Goal: Task Accomplishment & Management: Use online tool/utility

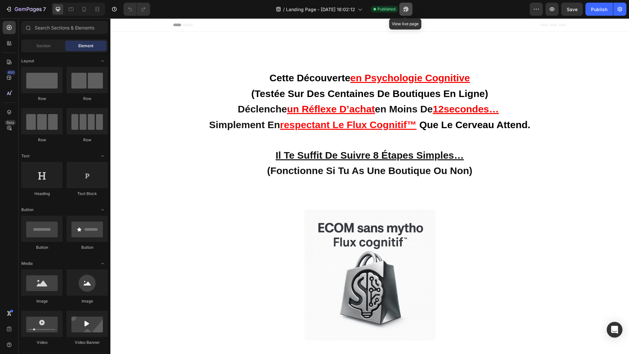
click at [407, 14] on button "button" at bounding box center [405, 9] width 13 height 13
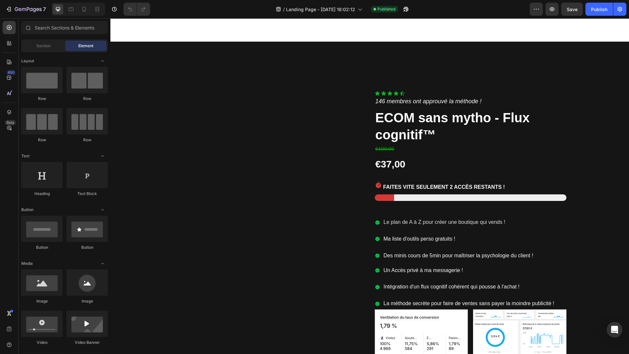
scroll to position [2991, 0]
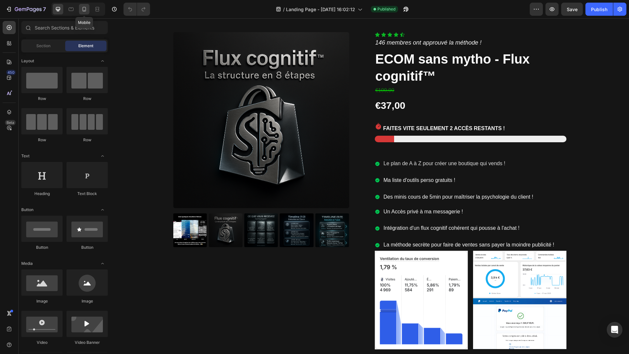
click at [85, 10] on icon at bounding box center [84, 9] width 7 height 7
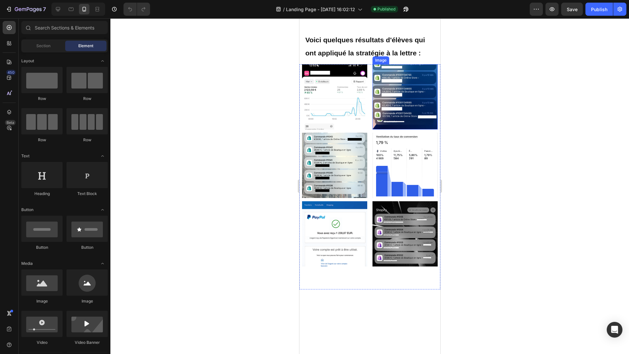
scroll to position [677, 0]
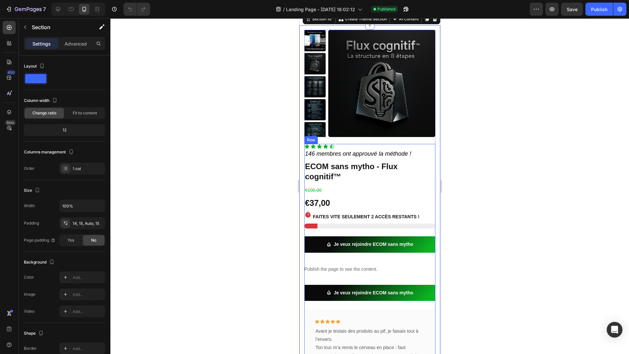
scroll to position [843, 0]
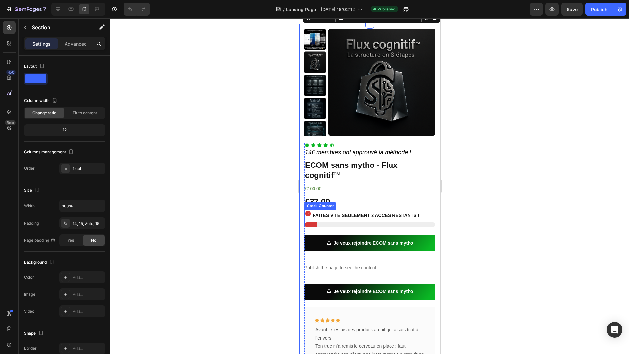
click at [363, 219] on p "Faites vite seulement 2 accès restants !" at bounding box center [365, 215] width 106 height 8
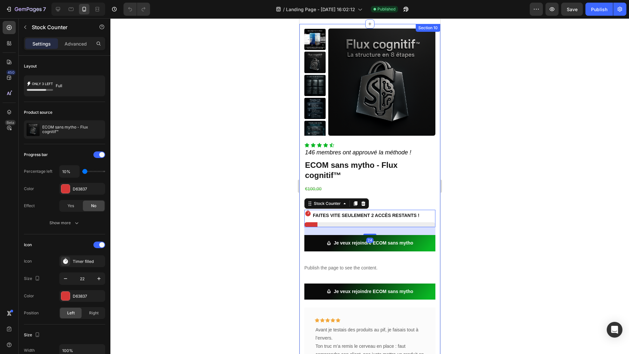
click at [469, 207] on div at bounding box center [369, 185] width 518 height 335
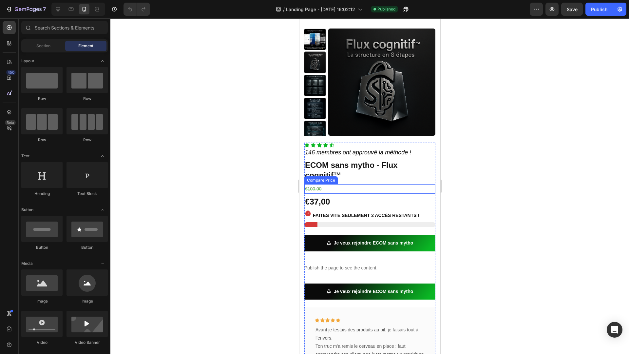
click at [355, 186] on div "€100,00" at bounding box center [369, 188] width 131 height 9
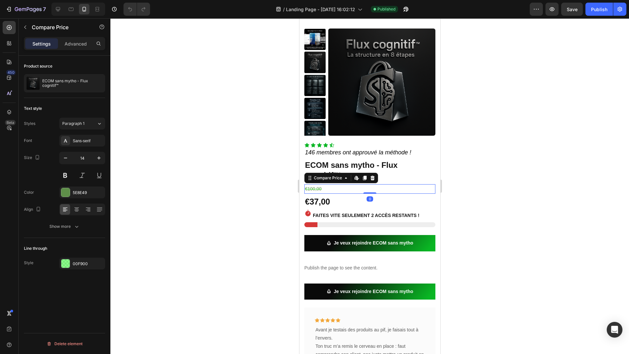
click at [355, 189] on div "€100,00" at bounding box center [369, 188] width 131 height 9
click at [12, 40] on div at bounding box center [9, 43] width 13 height 13
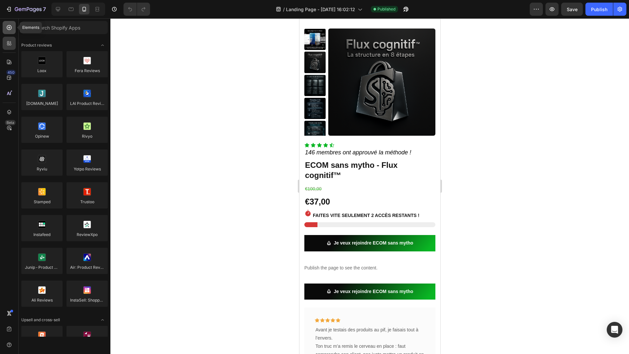
click at [13, 25] on div at bounding box center [9, 27] width 13 height 13
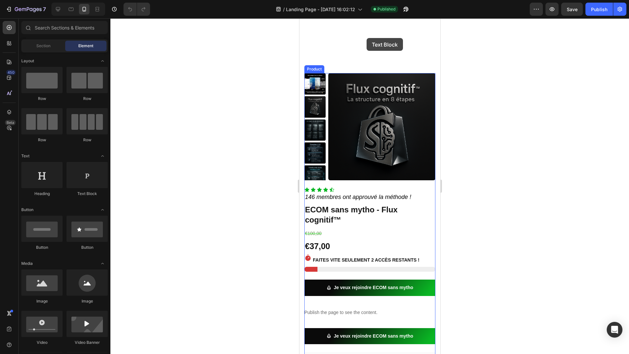
scroll to position [798, 0]
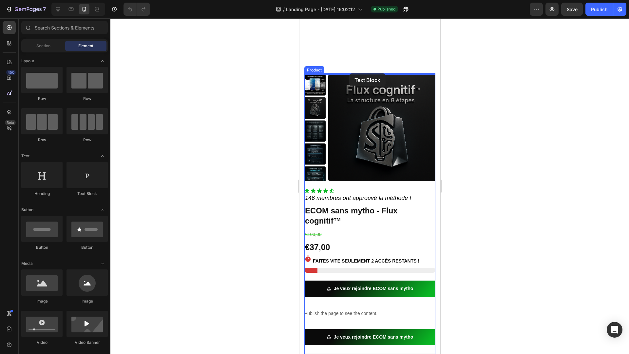
drag, startPoint x: 385, startPoint y: 201, endPoint x: 349, endPoint y: 73, distance: 132.7
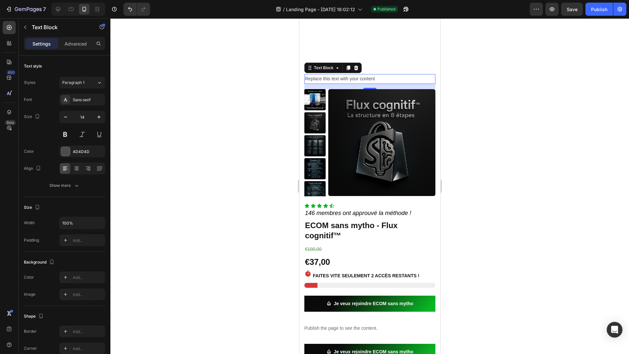
click at [363, 78] on div "Replace this text with your content" at bounding box center [369, 78] width 131 height 9
click at [363, 78] on p "Replace this text with your content" at bounding box center [370, 79] width 130 height 8
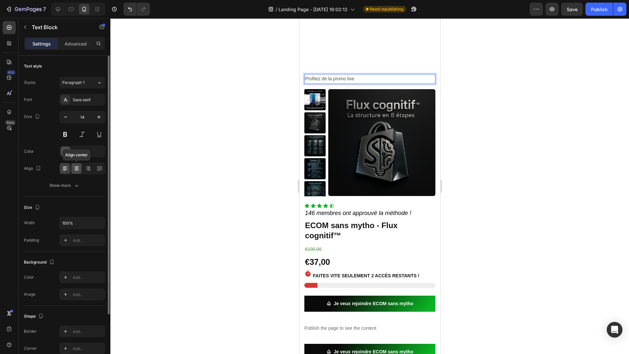
click at [78, 166] on icon at bounding box center [76, 168] width 7 height 7
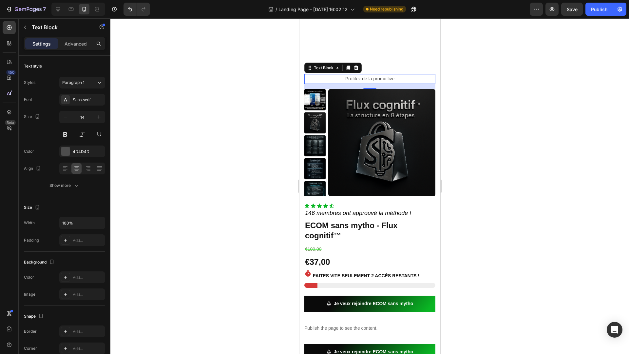
click at [378, 78] on p "Profitez de la promo live" at bounding box center [370, 79] width 130 height 8
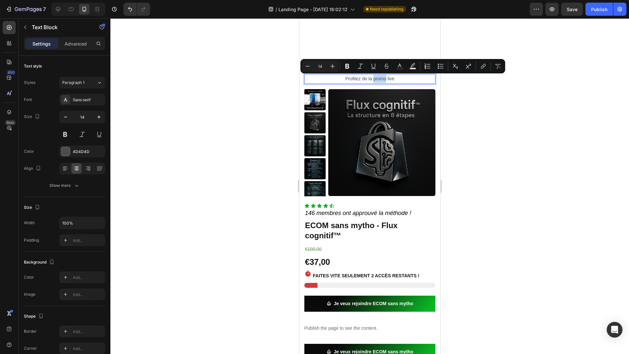
click at [402, 79] on p "Profitez de la promo live" at bounding box center [370, 79] width 130 height 8
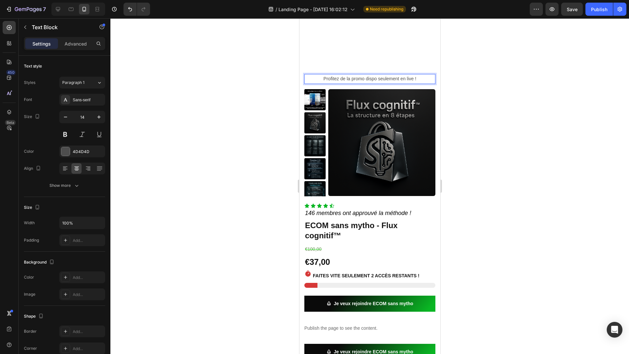
click at [343, 76] on p "Profitez de la promo dispo seulement en live !" at bounding box center [370, 79] width 130 height 8
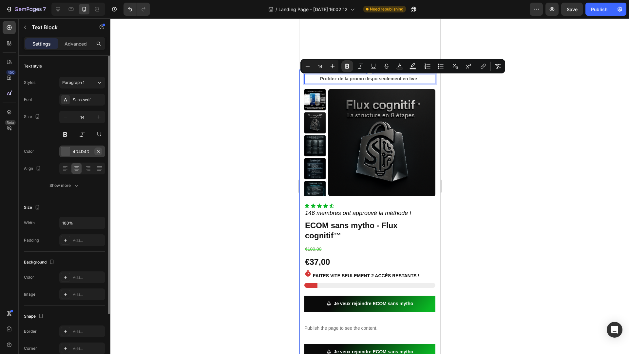
click at [99, 150] on icon "button" at bounding box center [98, 151] width 5 height 5
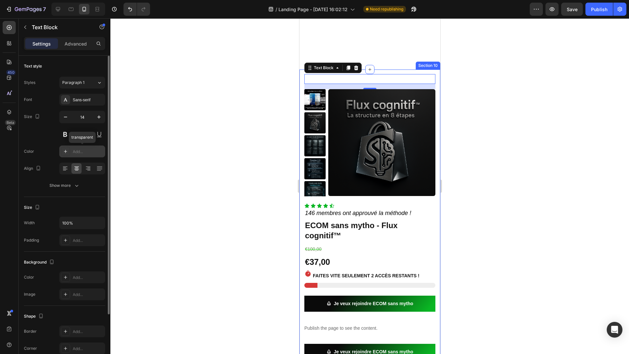
click at [87, 152] on div "Add..." at bounding box center [88, 152] width 31 height 6
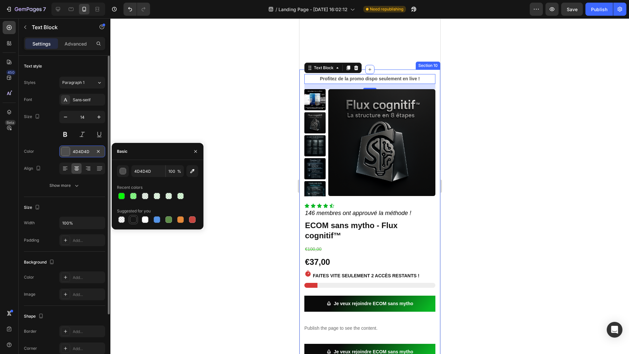
click at [134, 222] on div at bounding box center [133, 219] width 7 height 7
type input "151515"
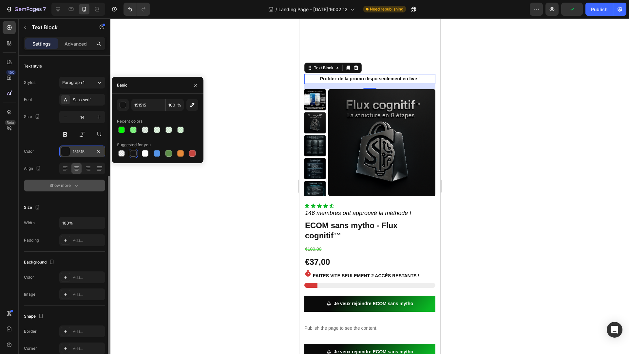
scroll to position [71, 0]
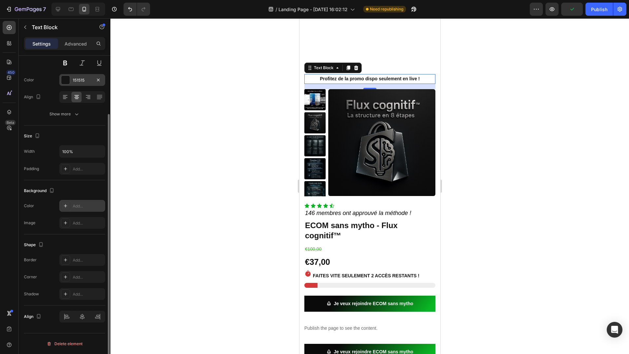
click at [66, 208] on icon at bounding box center [65, 205] width 5 height 5
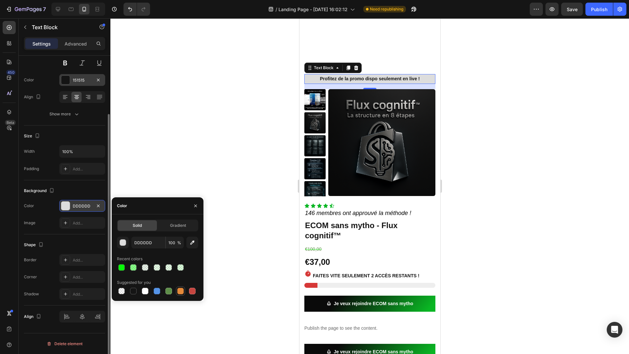
click at [181, 292] on div at bounding box center [180, 291] width 7 height 7
click at [136, 267] on div at bounding box center [133, 267] width 7 height 7
type input "00F900"
type input "45"
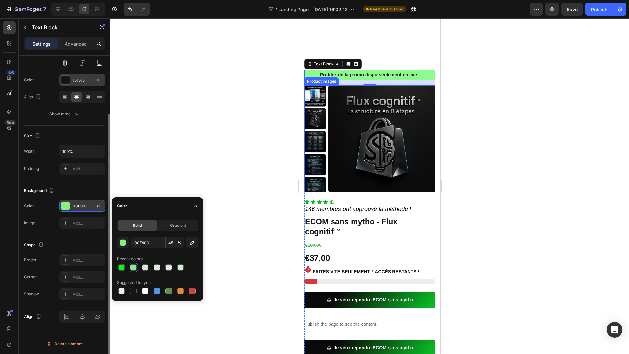
scroll to position [761, 0]
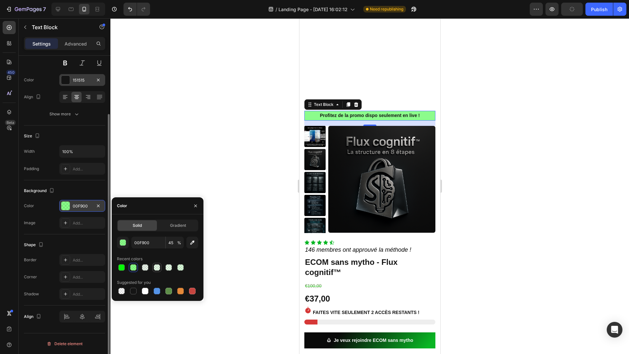
click at [157, 267] on div at bounding box center [157, 267] width 7 height 7
type input "00FF00"
type input "8"
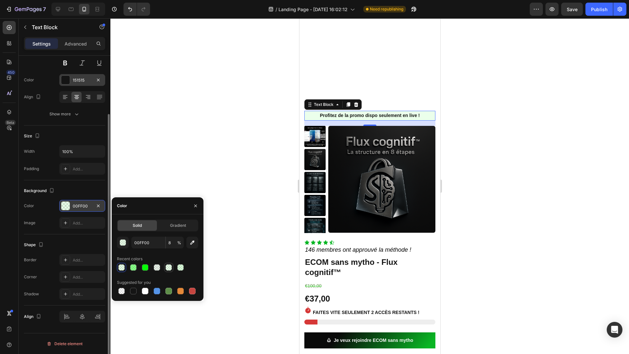
click at [169, 267] on div at bounding box center [168, 267] width 7 height 7
click at [135, 269] on div at bounding box center [133, 267] width 7 height 7
click at [126, 268] on div at bounding box center [121, 267] width 9 height 9
type input "00F900"
click at [144, 270] on div at bounding box center [145, 267] width 7 height 7
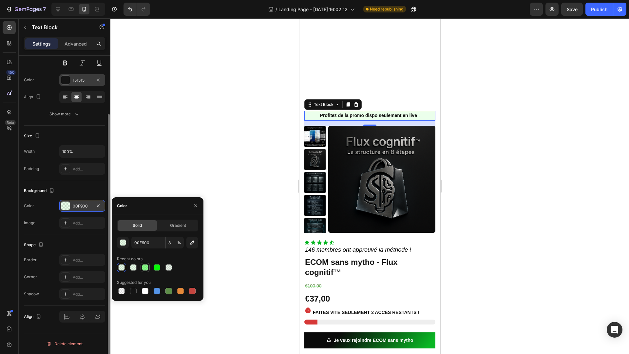
type input "45"
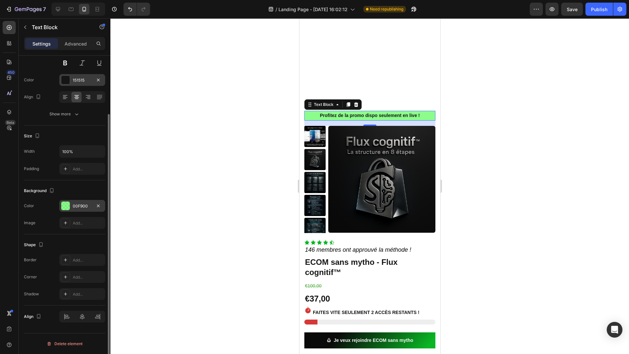
click at [87, 188] on div "Background" at bounding box center [64, 190] width 81 height 10
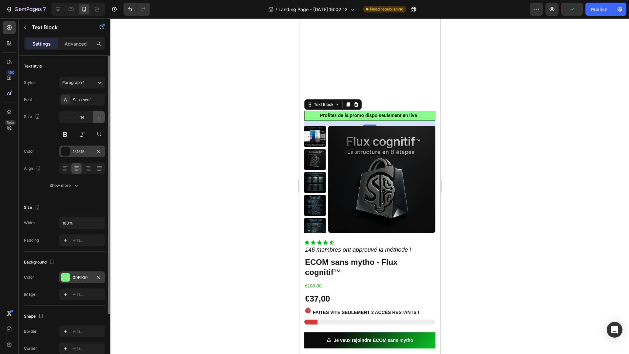
click at [96, 114] on icon "button" at bounding box center [99, 117] width 7 height 7
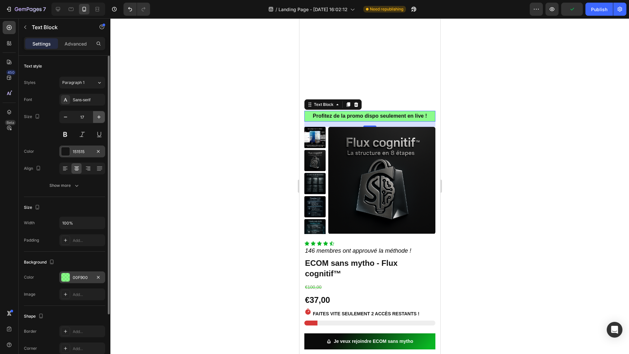
click at [96, 114] on icon "button" at bounding box center [99, 117] width 7 height 7
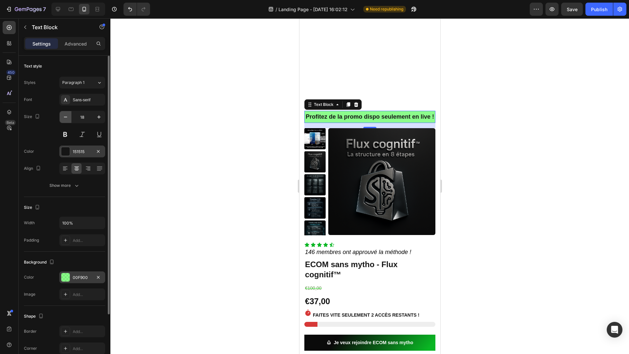
click at [67, 116] on icon "button" at bounding box center [65, 117] width 7 height 7
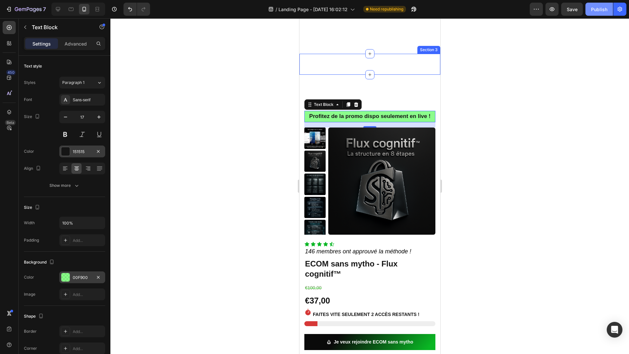
click at [595, 10] on div "Publish" at bounding box center [599, 9] width 16 height 7
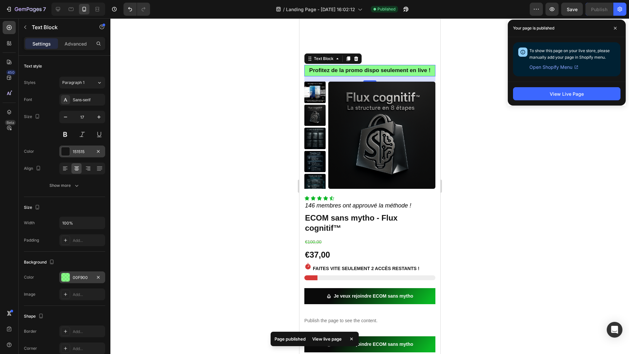
scroll to position [702, 0]
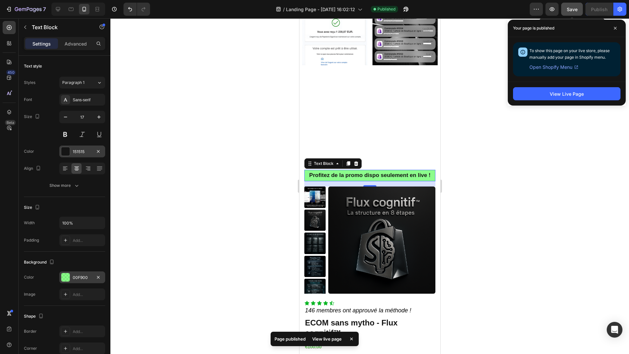
click at [575, 10] on span "Save" at bounding box center [572, 10] width 11 height 6
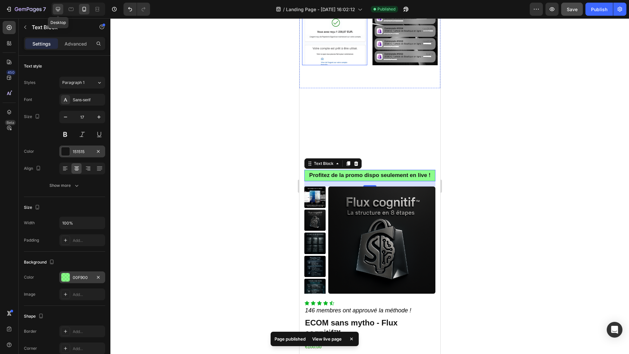
click at [57, 9] on icon at bounding box center [58, 9] width 4 height 4
type input "16"
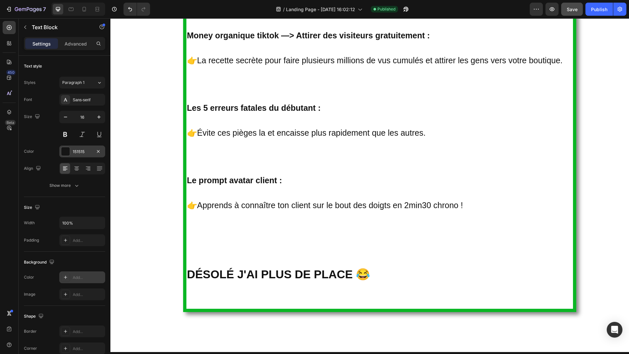
scroll to position [2942, 0]
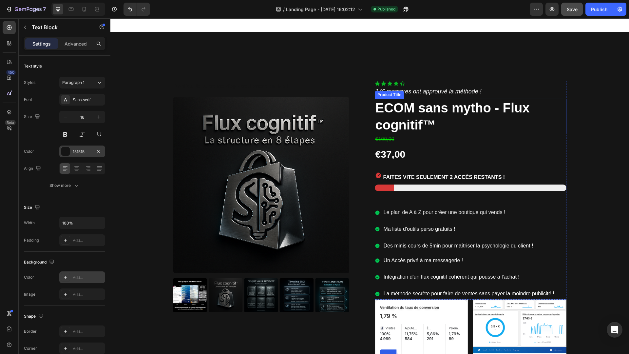
click at [409, 110] on h1 "ECOM sans mytho - Flux cognitif™" at bounding box center [471, 116] width 192 height 35
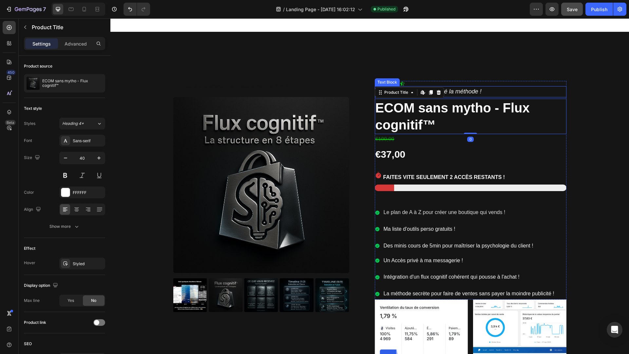
click at [478, 93] on icon "146 membres ont approuvé la méthode !" at bounding box center [428, 91] width 106 height 7
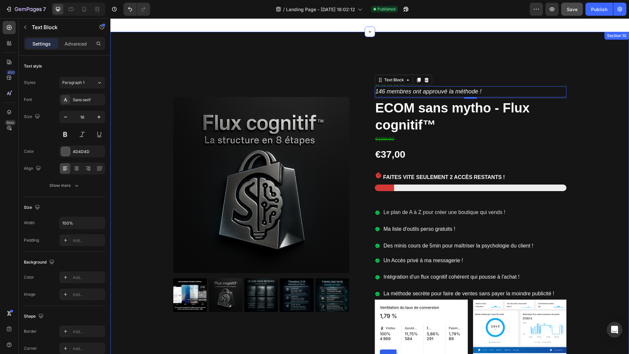
click at [494, 62] on div "Profitez de la promo dispo seulement en live ! Text Block Product Images Icon I…" at bounding box center [369, 249] width 518 height 434
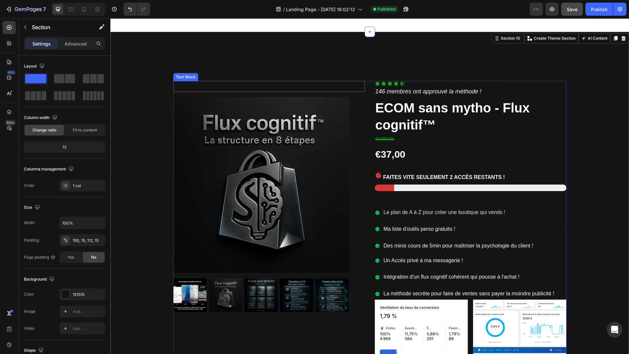
click at [245, 90] on p "Profitez de la promo dispo seulement en live !" at bounding box center [269, 86] width 190 height 9
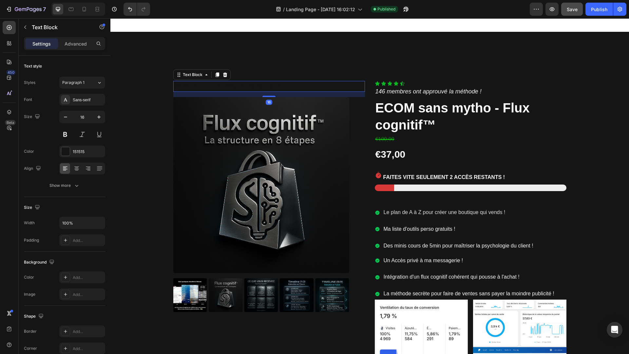
click at [245, 88] on strong "Profitez de la promo dispo seulement en live !" at bounding box center [231, 86] width 114 height 6
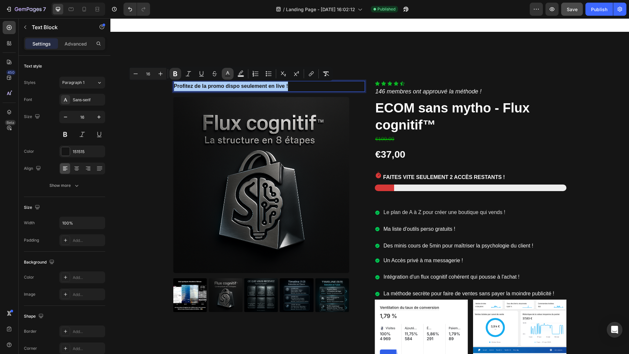
click at [225, 74] on icon "Editor contextual toolbar" at bounding box center [227, 73] width 7 height 7
type input "151515"
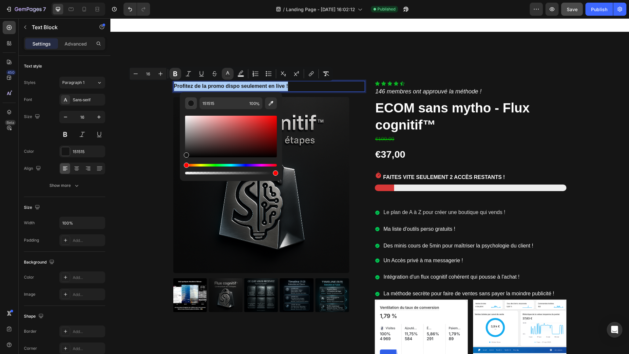
click at [192, 106] on div "Editor contextual toolbar" at bounding box center [191, 103] width 7 height 7
click at [70, 149] on div at bounding box center [65, 151] width 9 height 9
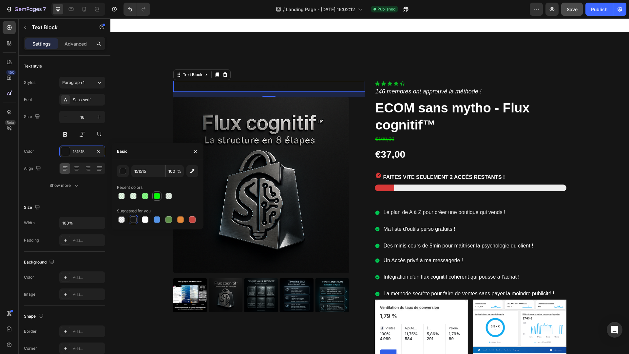
click at [154, 196] on div at bounding box center [157, 196] width 7 height 7
type input "00F900"
click at [148, 196] on div at bounding box center [145, 196] width 7 height 7
click at [159, 196] on div at bounding box center [157, 196] width 7 height 7
type input "97"
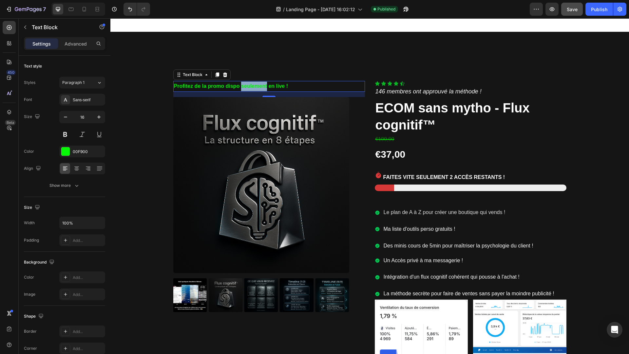
click at [250, 87] on strong "Profitez de la promo dispo seulement en live !" at bounding box center [231, 86] width 114 height 6
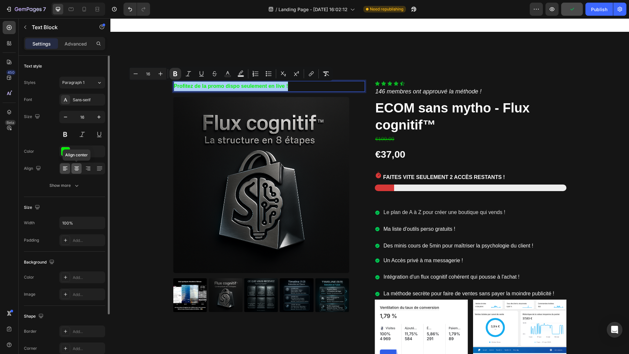
click at [79, 167] on icon at bounding box center [76, 168] width 7 height 7
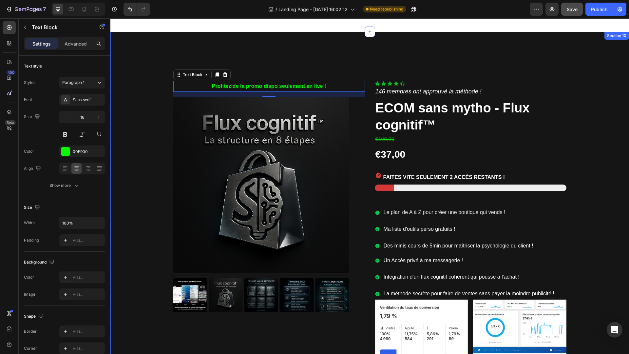
click at [310, 46] on div "Profitez de la promo dispo seulement en live ! Text Block 16 Product Images Ico…" at bounding box center [369, 249] width 518 height 434
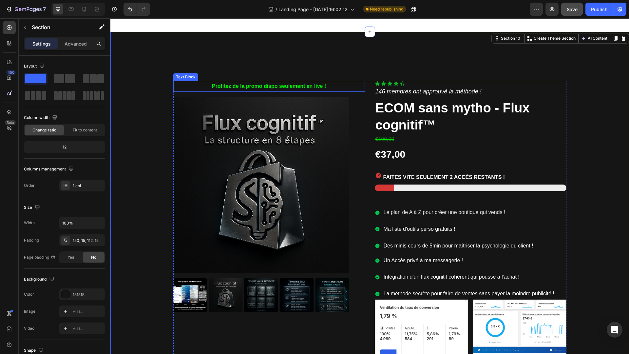
click at [290, 85] on strong "Profitez de la promo dispo seulement en live !" at bounding box center [269, 86] width 114 height 6
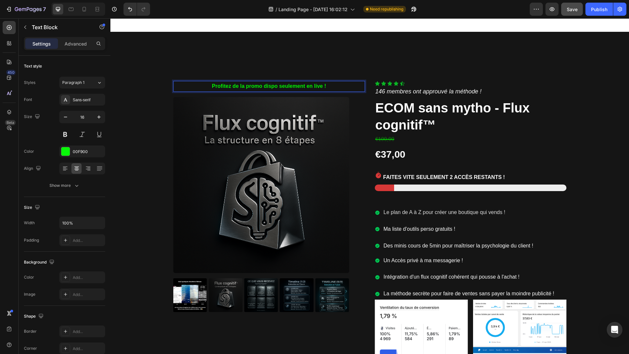
click at [293, 87] on strong "Profitez de la promo dispo seulement en live !" at bounding box center [269, 86] width 114 height 6
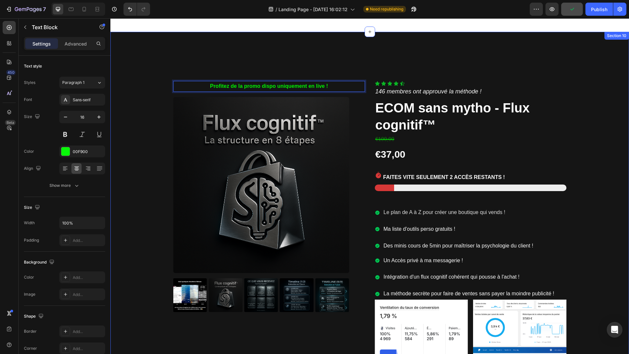
click at [533, 61] on div "Profitez de la promo dispo uniquement en live ! Text Block 16 Product Images Ic…" at bounding box center [369, 249] width 518 height 434
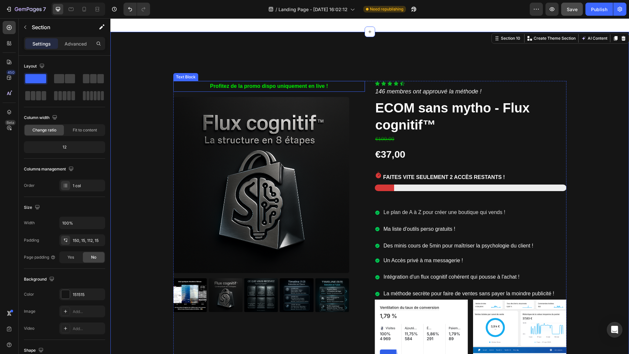
click at [290, 86] on strong "Profitez de la promo dispo uniquement en live !" at bounding box center [269, 86] width 118 height 6
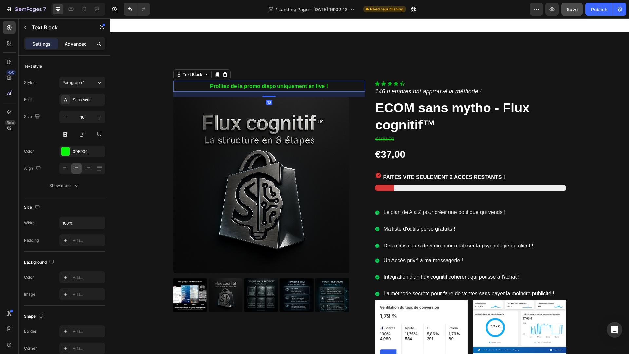
click at [73, 48] on div "Advanced" at bounding box center [75, 43] width 33 height 10
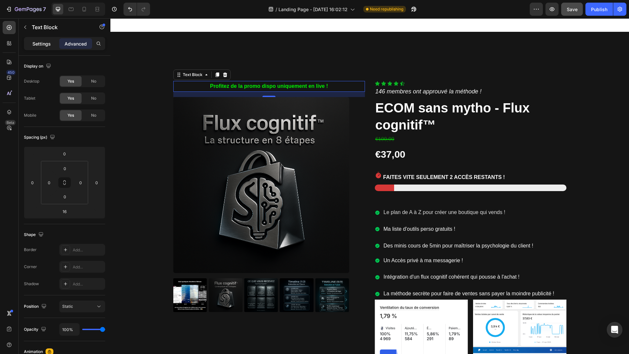
click at [45, 43] on p "Settings" at bounding box center [41, 43] width 18 height 7
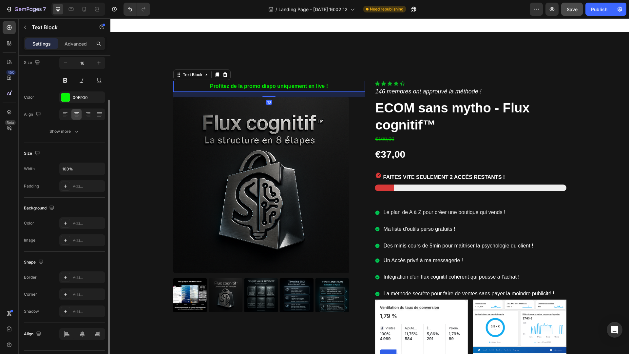
scroll to position [71, 0]
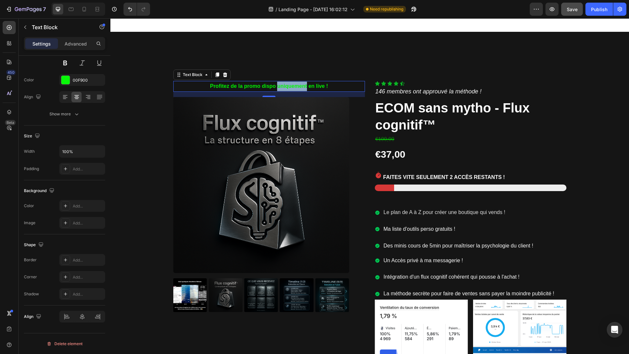
click at [280, 87] on strong "Profitez de la promo dispo uniquement en live !" at bounding box center [269, 86] width 118 height 6
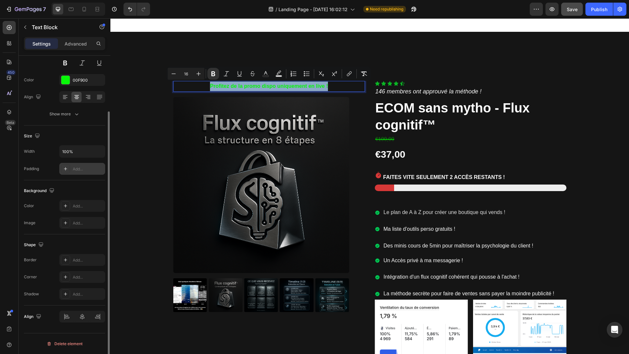
scroll to position [0, 0]
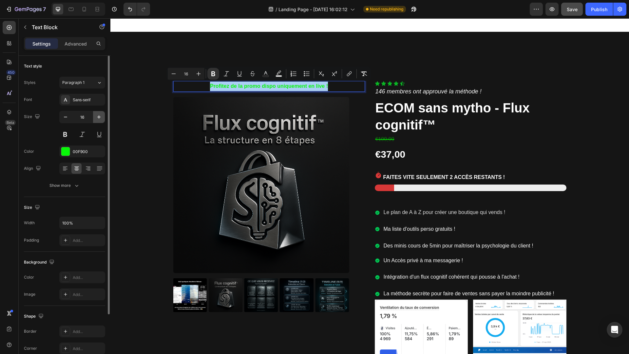
click at [97, 119] on icon "button" at bounding box center [99, 117] width 7 height 7
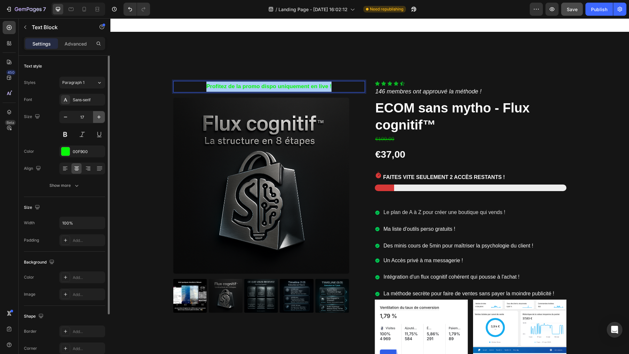
click at [97, 119] on icon "button" at bounding box center [99, 117] width 7 height 7
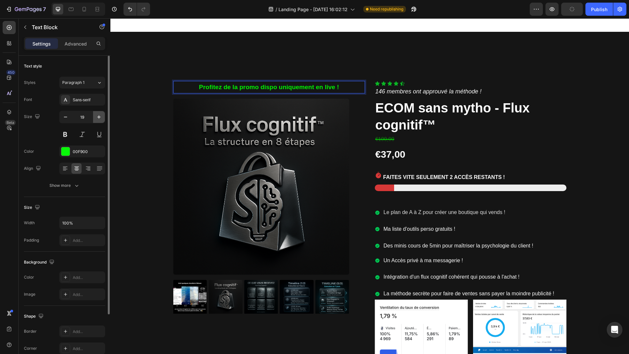
click at [97, 119] on icon "button" at bounding box center [99, 117] width 7 height 7
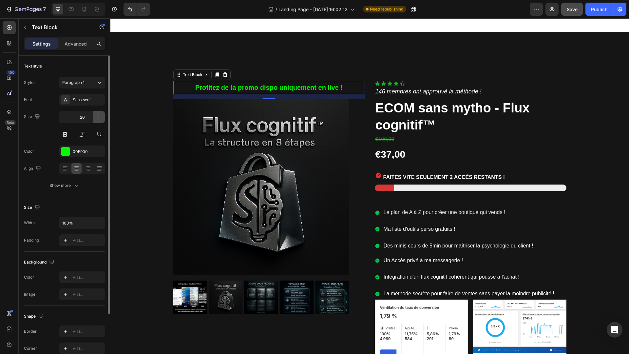
click at [97, 119] on icon "button" at bounding box center [99, 117] width 7 height 7
type input "21"
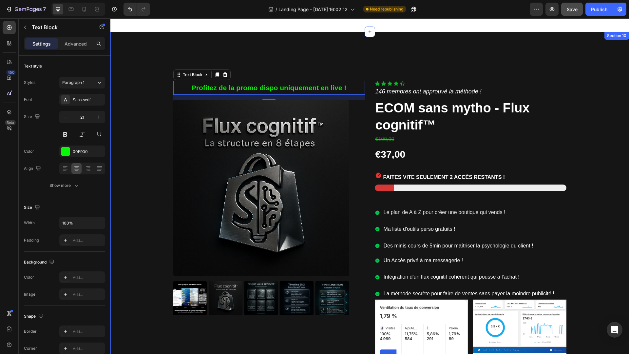
click at [350, 56] on div "Profitez de la promo dispo uniquement en live ! Text Block 16 Product Images Ic…" at bounding box center [369, 249] width 518 height 434
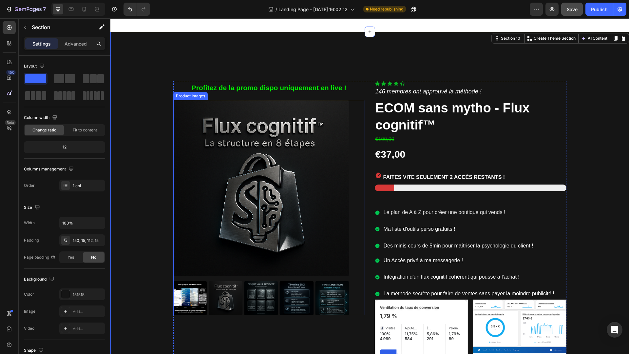
click at [229, 295] on img at bounding box center [226, 298] width 34 height 34
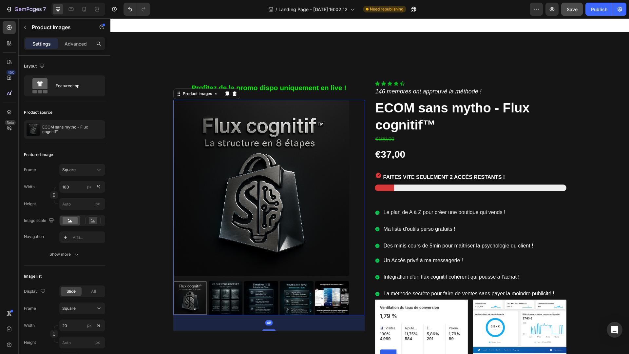
click at [222, 297] on img at bounding box center [226, 298] width 34 height 34
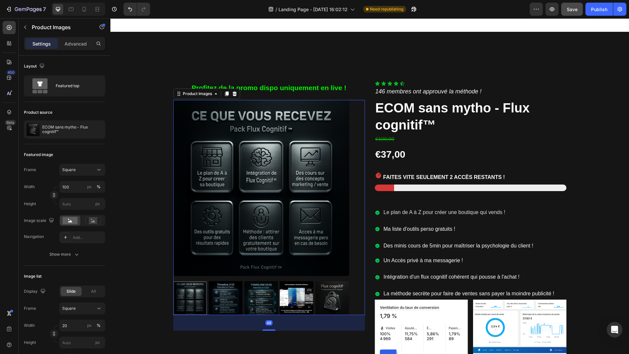
click at [222, 297] on img at bounding box center [226, 298] width 34 height 34
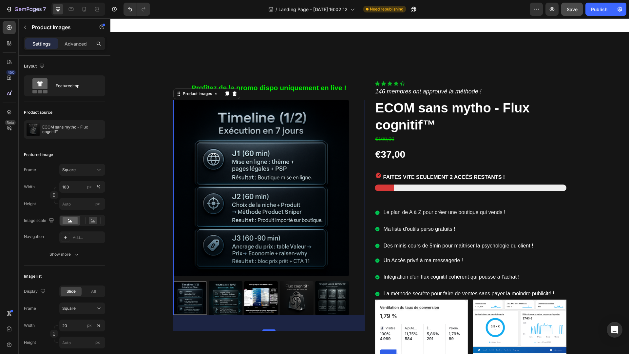
click at [222, 297] on div at bounding box center [261, 298] width 176 height 34
click at [222, 297] on img at bounding box center [226, 298] width 34 height 34
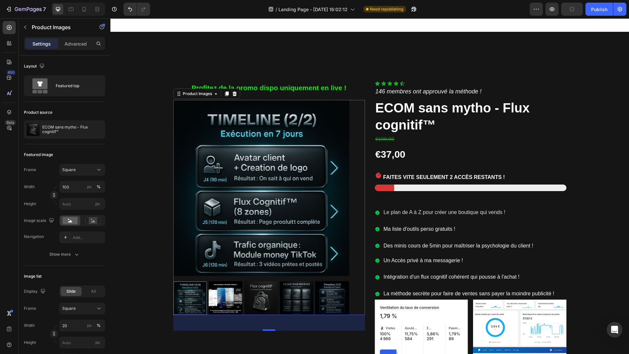
click at [222, 297] on img at bounding box center [226, 298] width 34 height 34
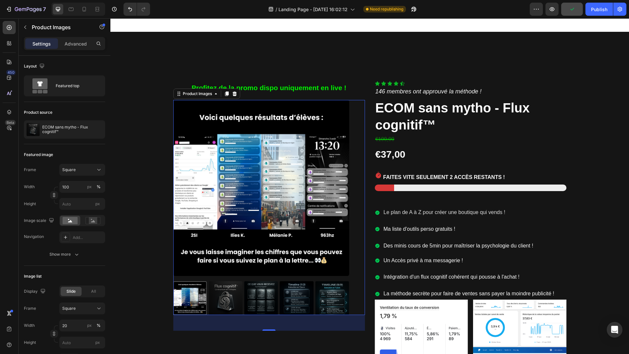
click at [222, 297] on img at bounding box center [226, 298] width 34 height 34
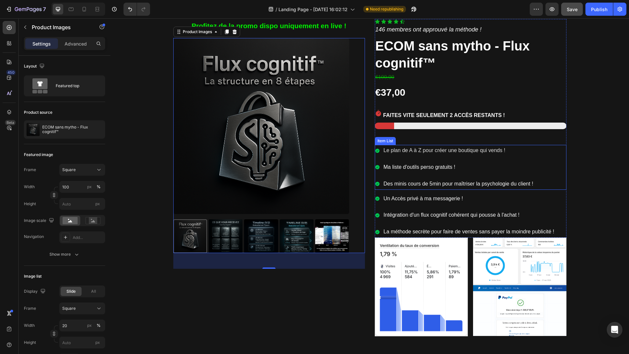
scroll to position [3005, 0]
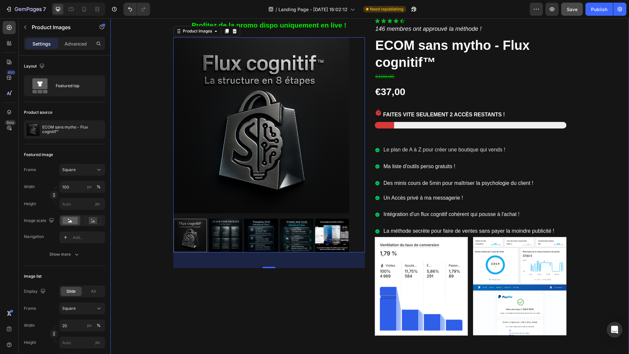
click at [598, 233] on div "Profitez de la promo dispo uniquement en live ! Text Block Product Images 48 Ic…" at bounding box center [369, 192] width 509 height 348
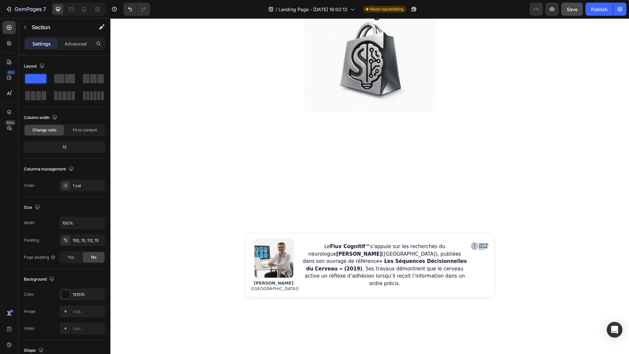
scroll to position [229, 0]
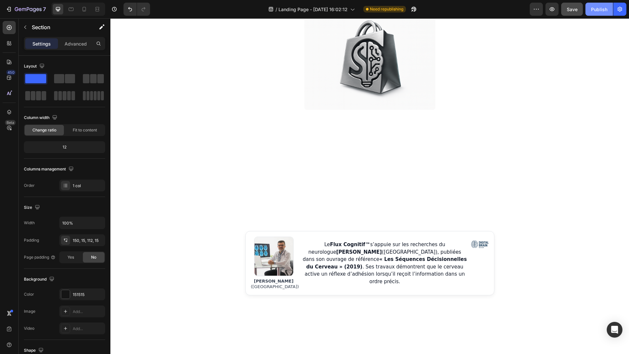
click at [599, 9] on div "Publish" at bounding box center [599, 9] width 16 height 7
click at [568, 10] on span "Save" at bounding box center [572, 10] width 11 height 6
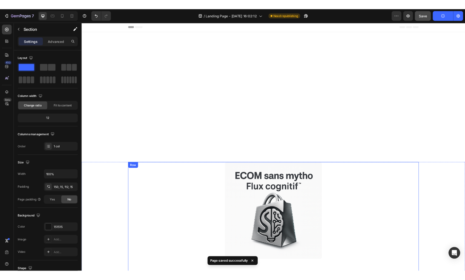
scroll to position [0, 0]
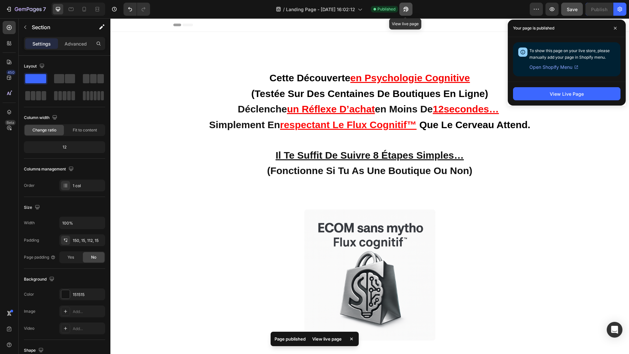
click at [408, 11] on icon "button" at bounding box center [405, 9] width 7 height 7
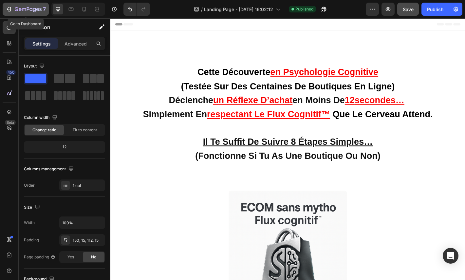
click at [19, 8] on icon "button" at bounding box center [28, 10] width 27 height 6
